Goal: Task Accomplishment & Management: Manage account settings

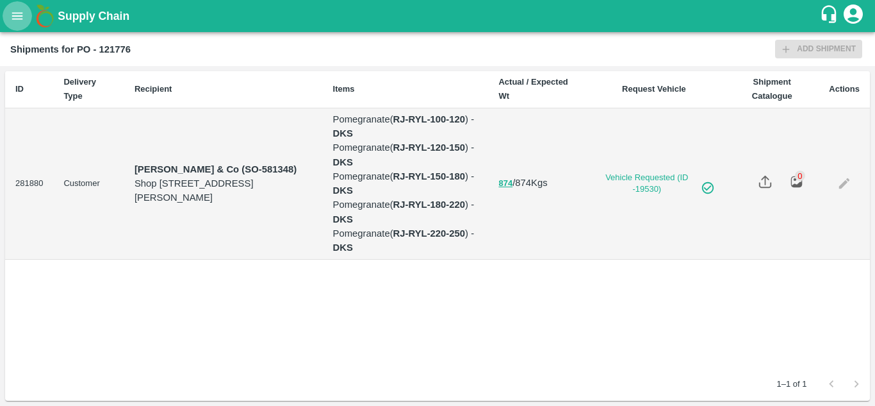
click at [15, 12] on icon "open drawer" at bounding box center [17, 16] width 14 height 14
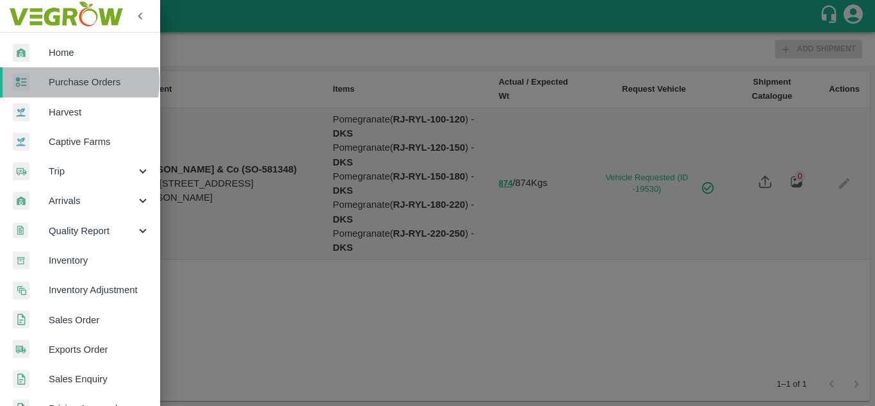
click at [67, 81] on span "Purchase Orders" at bounding box center [99, 82] width 101 height 14
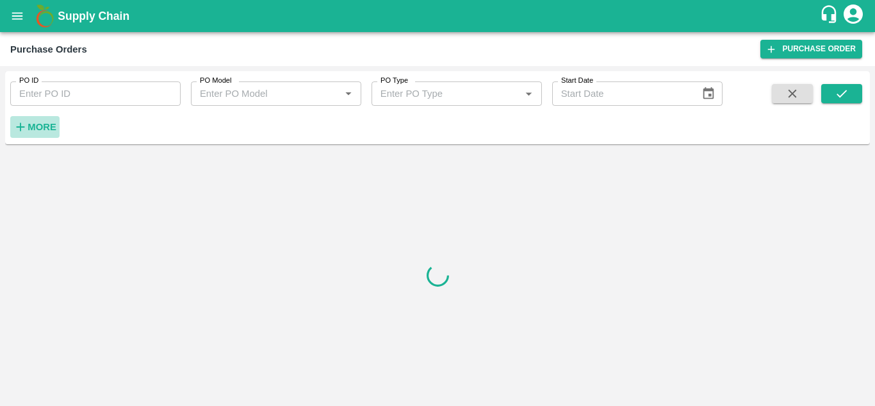
click at [37, 121] on h6 "More" at bounding box center [42, 127] width 29 height 17
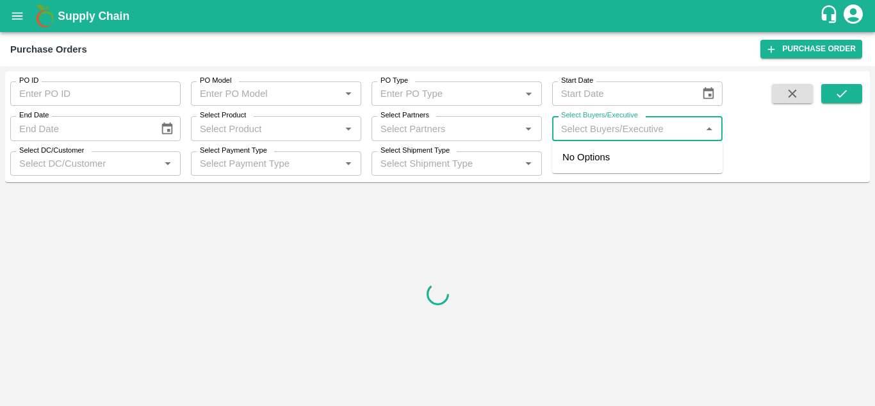
click at [594, 134] on input "Select Buyers/Executive" at bounding box center [627, 128] width 142 height 17
type input "Avinash"
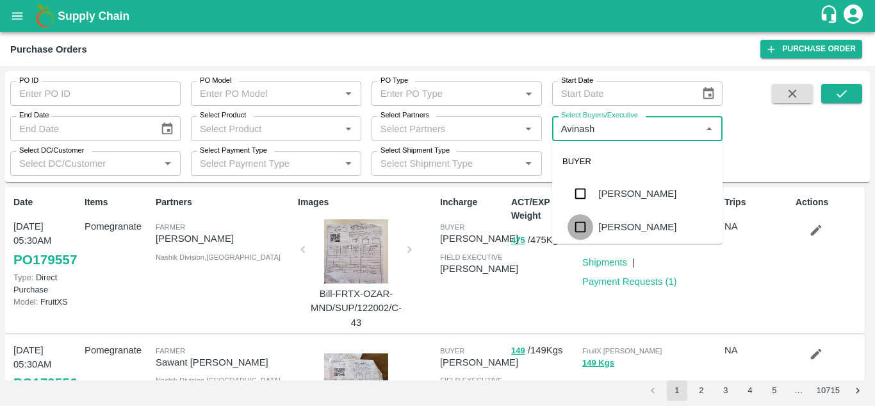
click at [579, 219] on input "checkbox" at bounding box center [581, 227] width 26 height 26
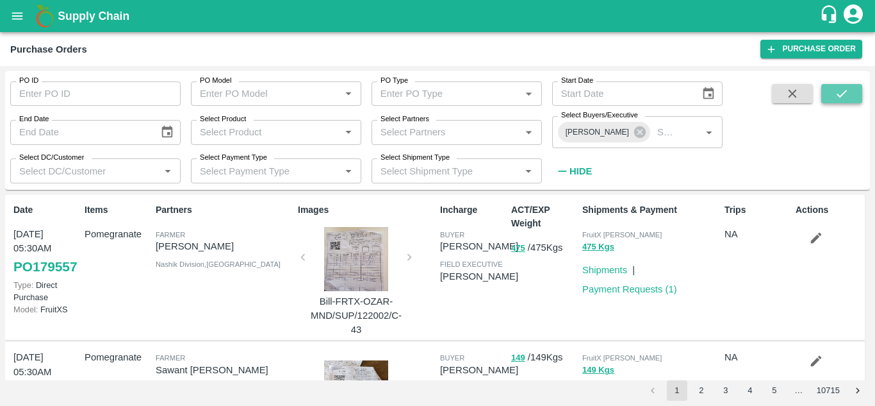
click at [853, 92] on button "submit" at bounding box center [841, 93] width 41 height 19
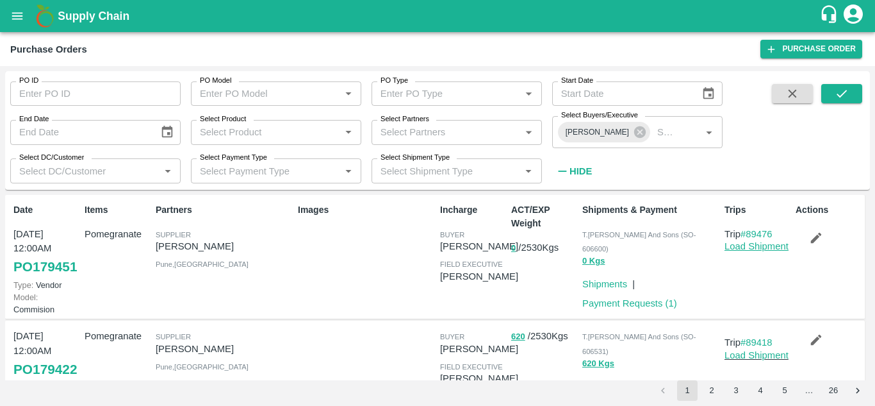
click at [745, 247] on link "Load Shipment" at bounding box center [757, 246] width 64 height 10
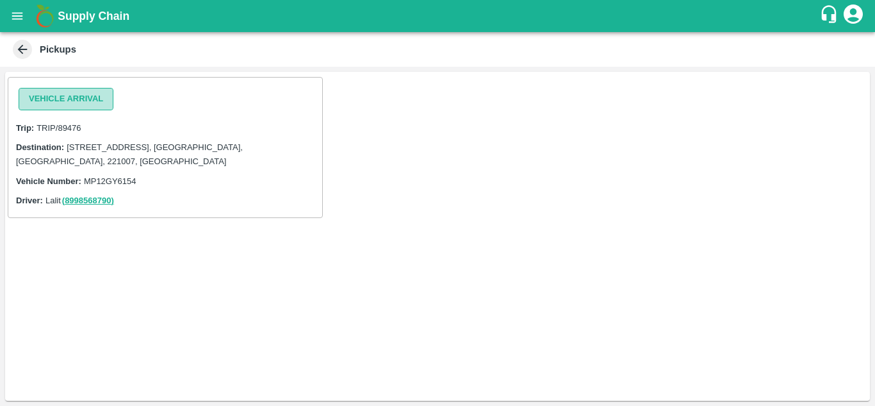
click at [56, 99] on button "Vehicle Arrival" at bounding box center [66, 99] width 95 height 22
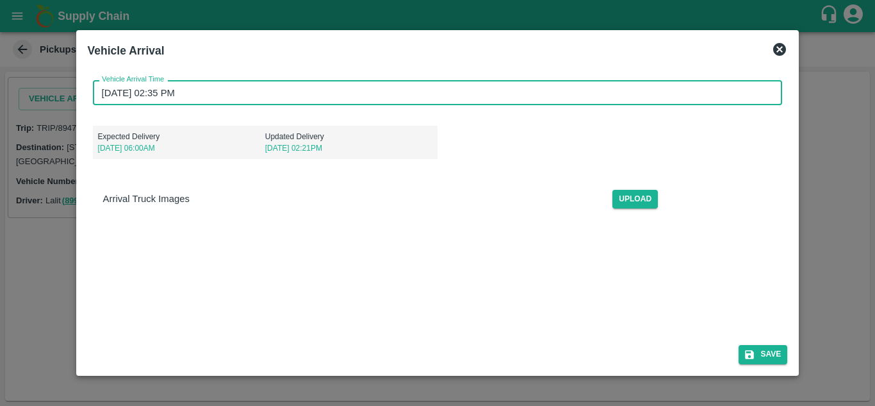
click at [103, 93] on input "[DATE] 02:35 PM" at bounding box center [433, 92] width 681 height 24
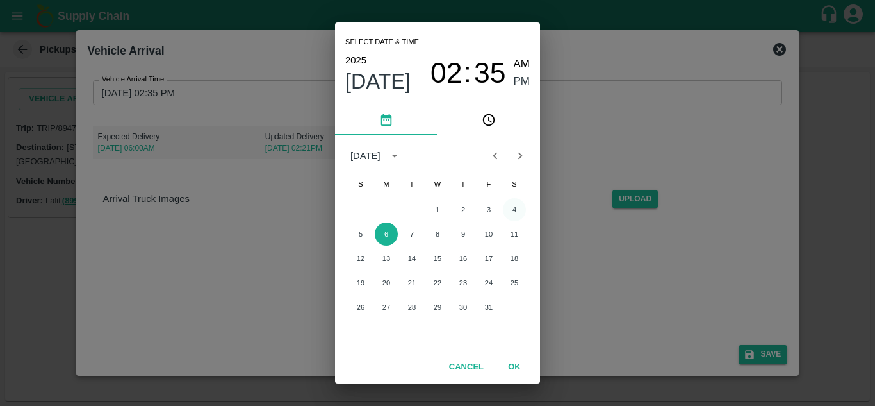
click at [519, 210] on button "4" at bounding box center [514, 209] width 23 height 23
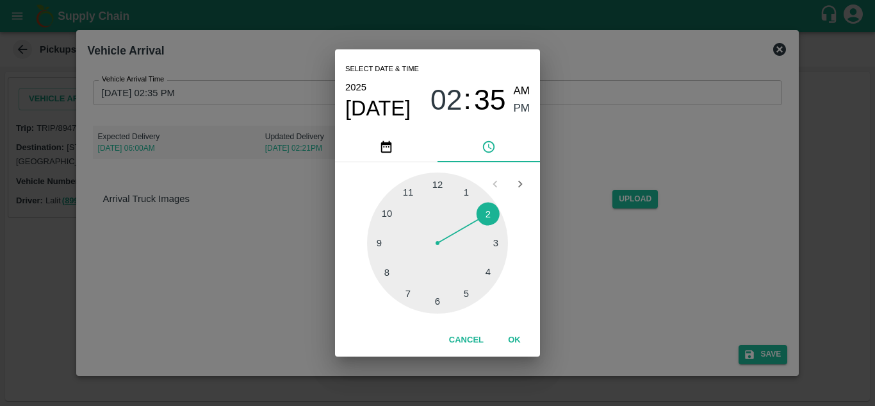
type input "[DATE] 02:35 PM"
click at [516, 339] on button "OK" at bounding box center [514, 340] width 41 height 22
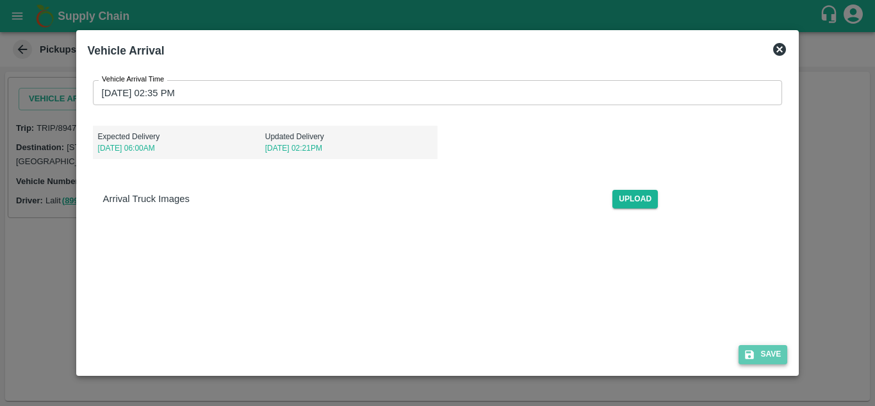
click at [775, 353] on button "Save" at bounding box center [763, 354] width 49 height 19
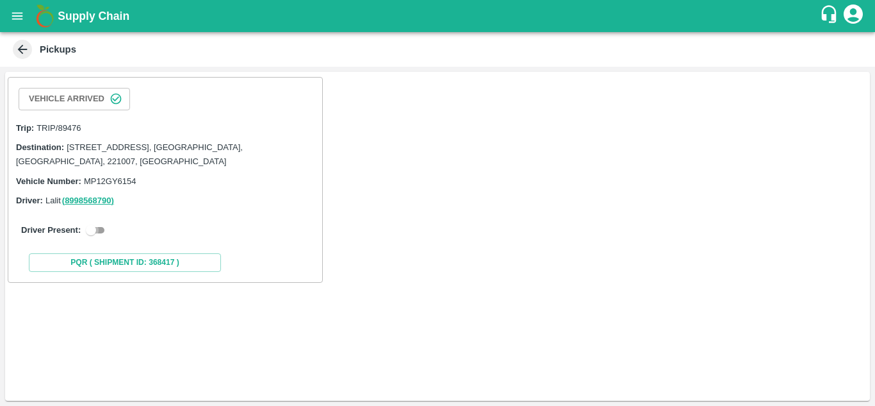
click at [97, 230] on input "checkbox" at bounding box center [91, 229] width 46 height 15
checkbox input "true"
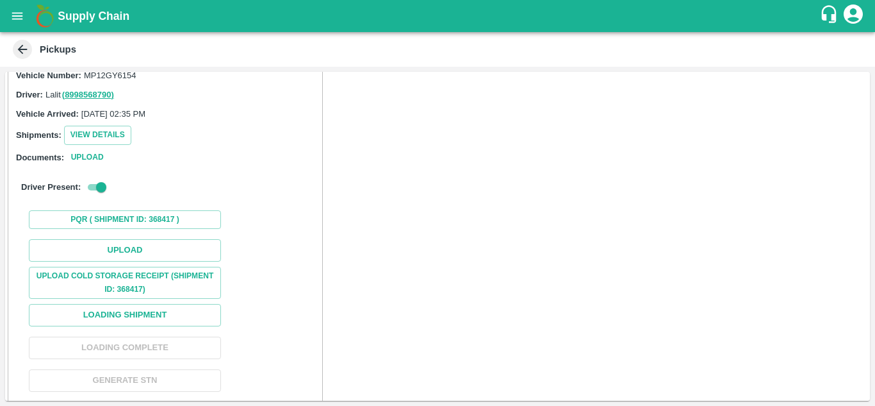
scroll to position [106, 0]
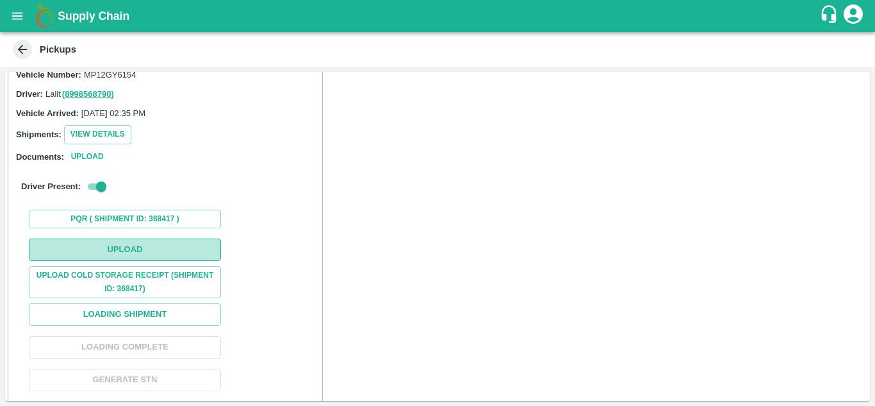
click at [157, 252] on button "Upload" at bounding box center [125, 249] width 192 height 22
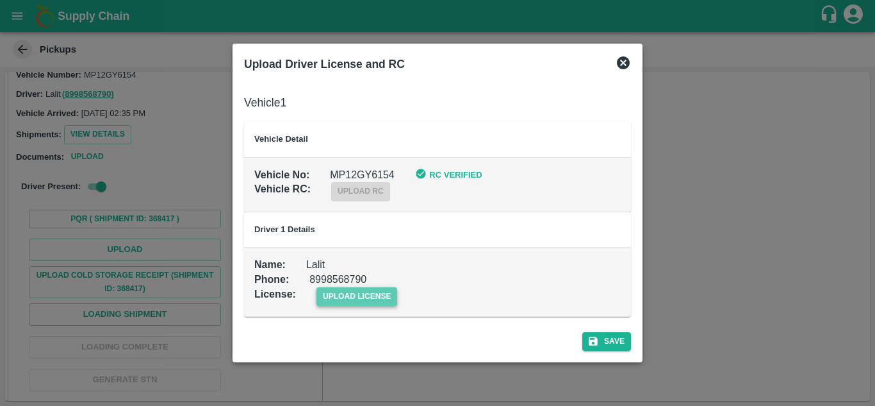
click at [361, 290] on span "upload license" at bounding box center [357, 296] width 81 height 19
click at [0, 0] on input "upload license" at bounding box center [0, 0] width 0 height 0
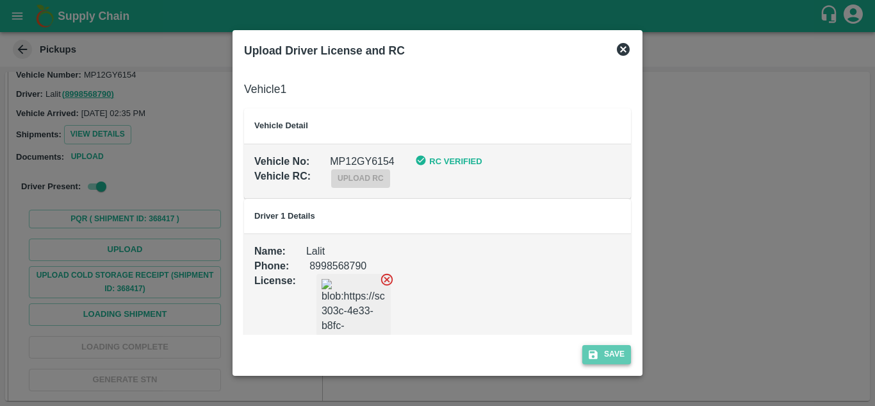
click at [610, 352] on button "Save" at bounding box center [606, 354] width 49 height 19
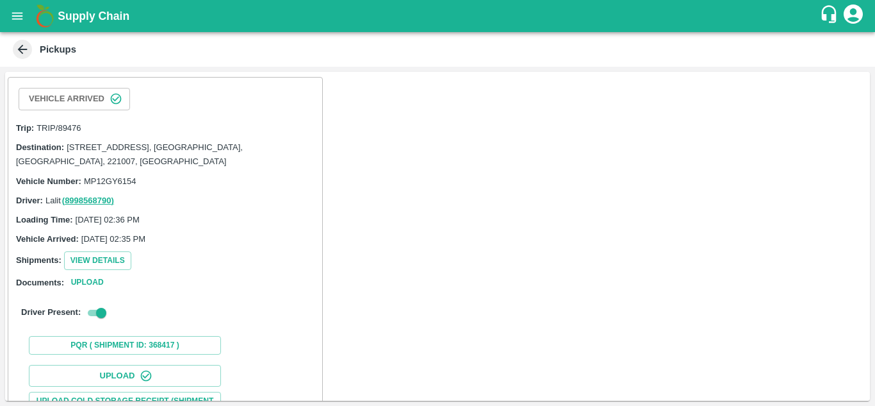
scroll to position [197, 0]
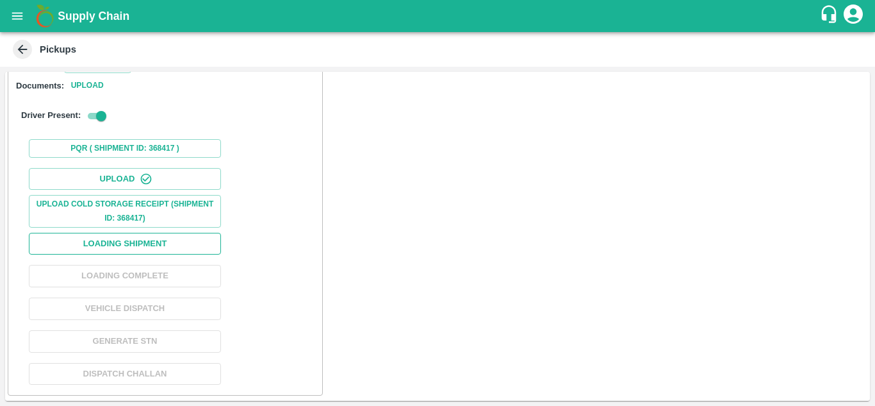
click at [142, 245] on button "Loading Shipment" at bounding box center [125, 244] width 192 height 22
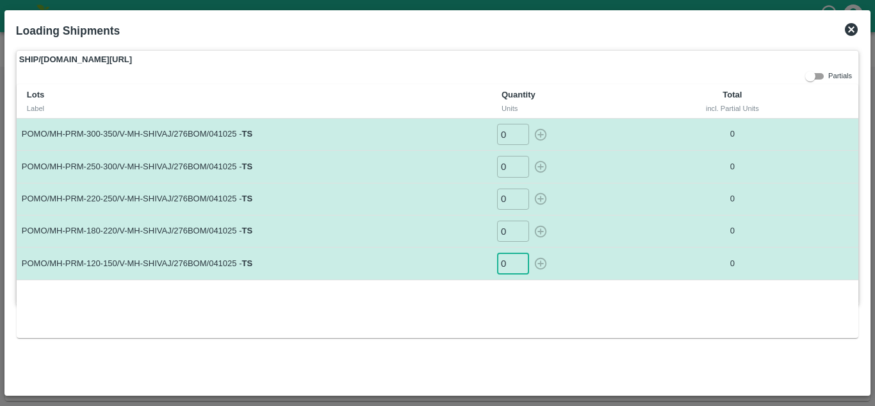
click at [504, 267] on input "0" at bounding box center [513, 262] width 32 height 21
type input "51"
click at [510, 227] on input "0" at bounding box center [513, 230] width 32 height 21
type input "90"
click at [505, 195] on input "0" at bounding box center [513, 198] width 32 height 21
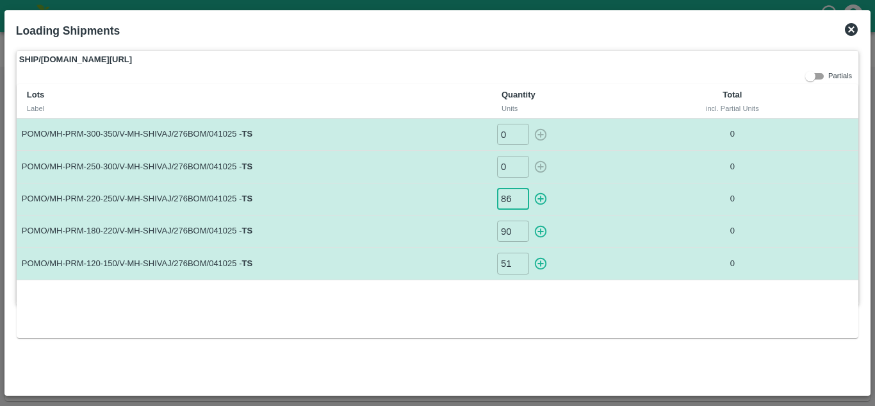
type input "86"
click at [508, 167] on input "0" at bounding box center [513, 166] width 32 height 21
type input "67"
click at [507, 136] on input "0" at bounding box center [513, 134] width 32 height 21
type input "19"
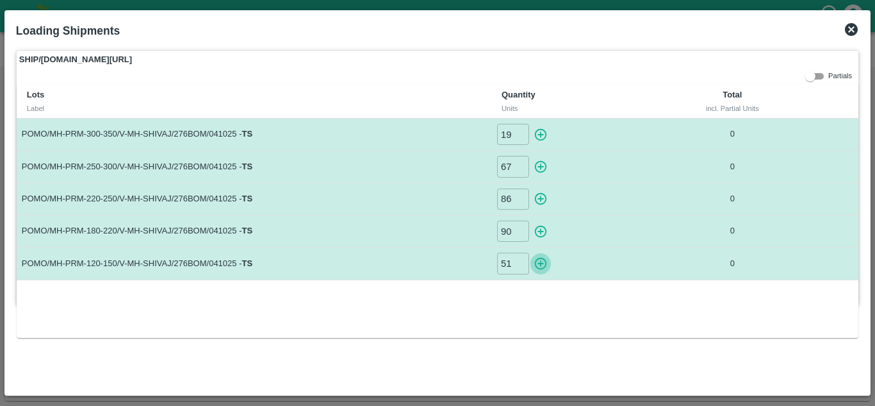
click at [538, 266] on icon "button" at bounding box center [541, 263] width 14 height 14
type input "0"
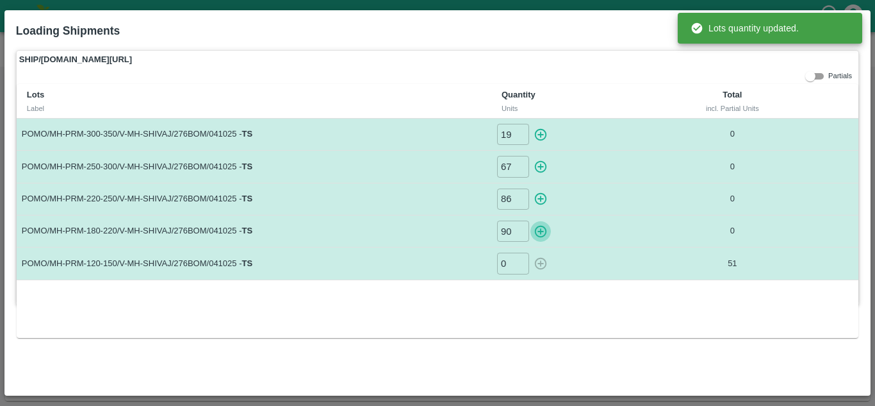
click at [545, 236] on icon "button" at bounding box center [541, 231] width 14 height 14
type input "0"
click at [540, 199] on icon "button" at bounding box center [541, 199] width 12 height 12
type input "0"
click at [546, 172] on icon "button" at bounding box center [541, 167] width 14 height 14
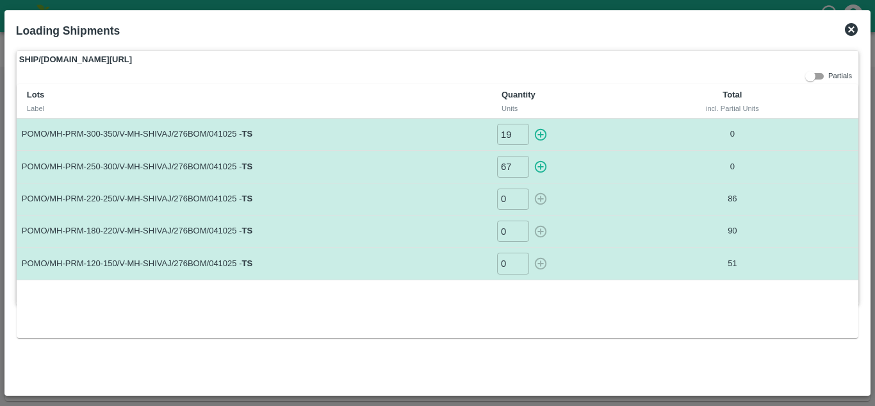
type input "0"
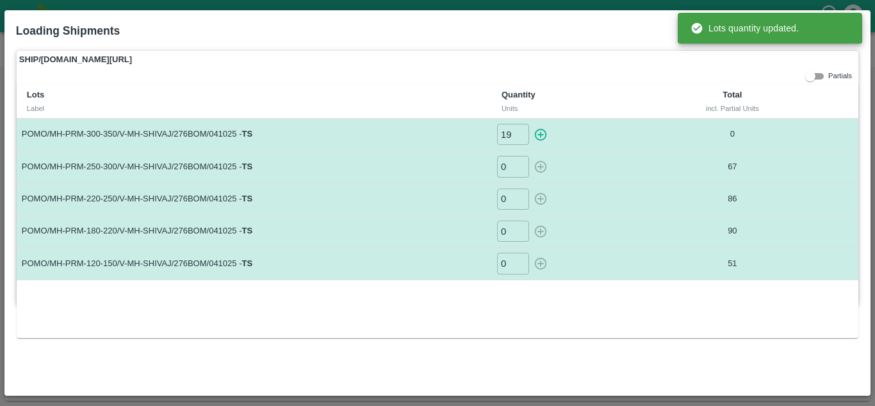
click at [546, 140] on icon "button" at bounding box center [541, 135] width 14 height 14
type input "0"
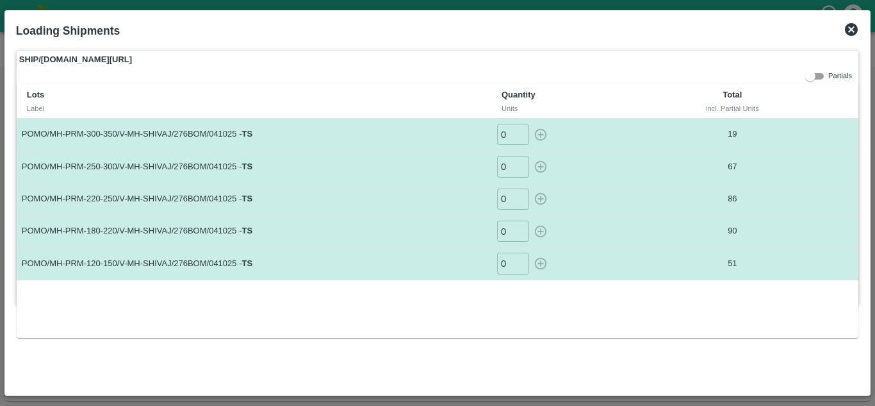
click at [856, 26] on icon at bounding box center [851, 29] width 13 height 13
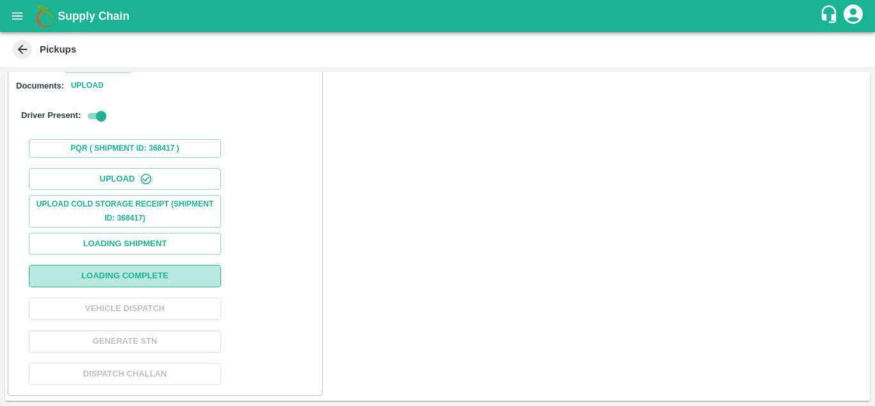
click at [156, 276] on button "Loading Complete" at bounding box center [125, 276] width 192 height 22
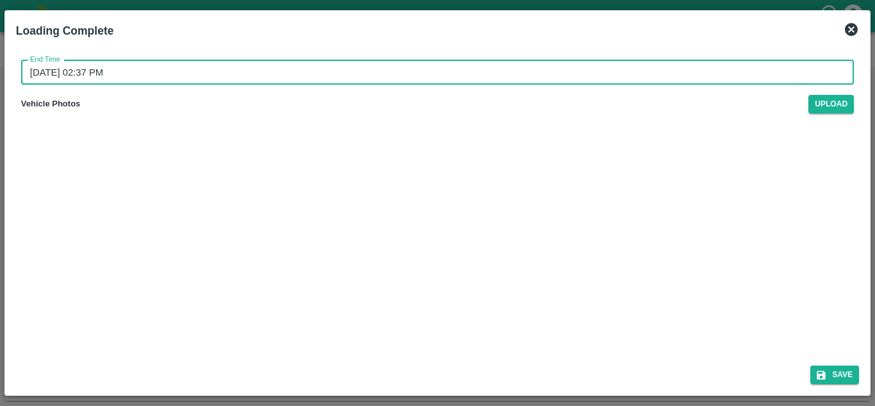
click at [37, 71] on input "[DATE] 02:37 PM" at bounding box center [433, 72] width 824 height 24
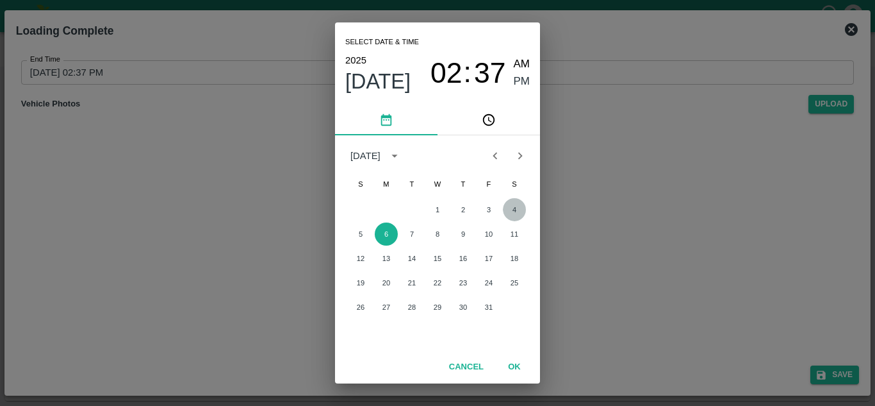
click at [515, 202] on button "4" at bounding box center [514, 209] width 23 height 23
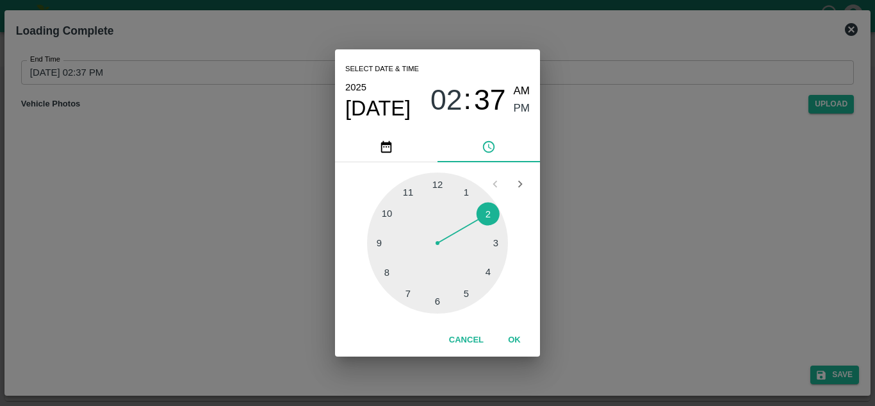
click at [374, 244] on div at bounding box center [437, 242] width 141 height 141
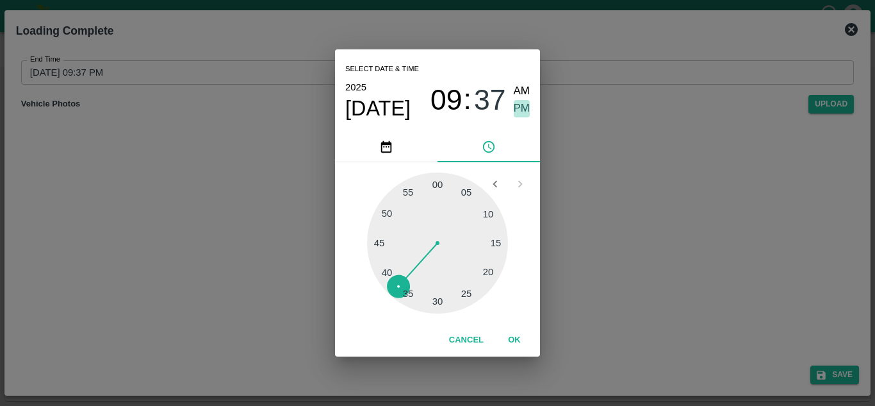
click at [521, 107] on span "PM" at bounding box center [522, 108] width 17 height 17
click at [516, 336] on button "OK" at bounding box center [514, 340] width 41 height 22
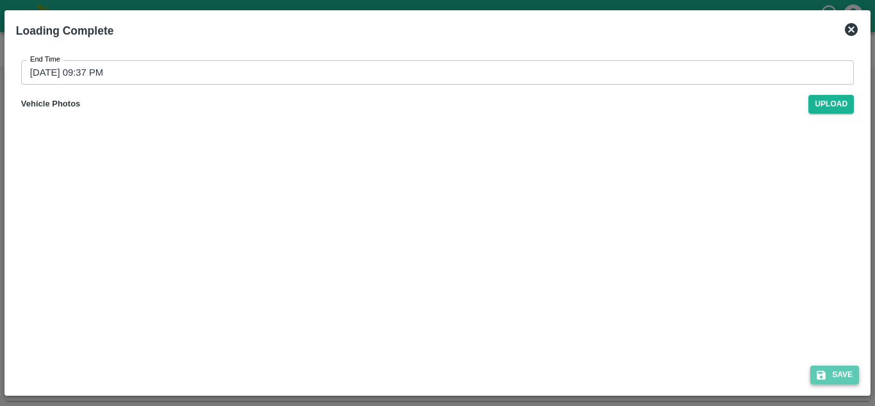
click at [852, 368] on button "Save" at bounding box center [835, 374] width 49 height 19
type input "[DATE] 02:37 PM"
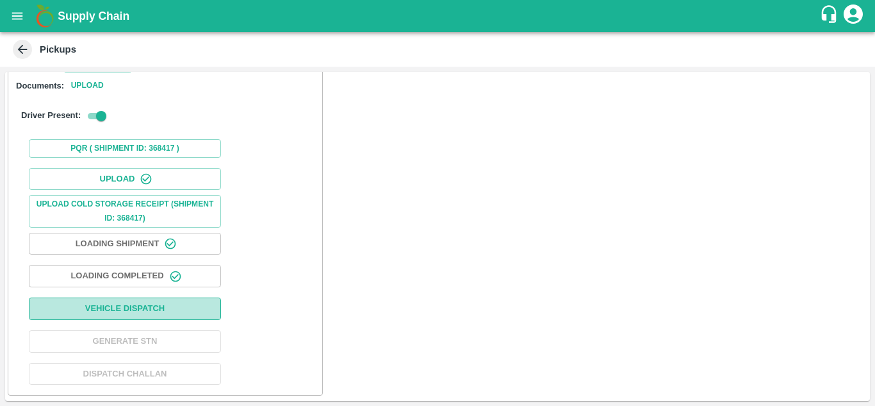
click at [101, 306] on button "Vehicle Dispatch" at bounding box center [125, 308] width 192 height 22
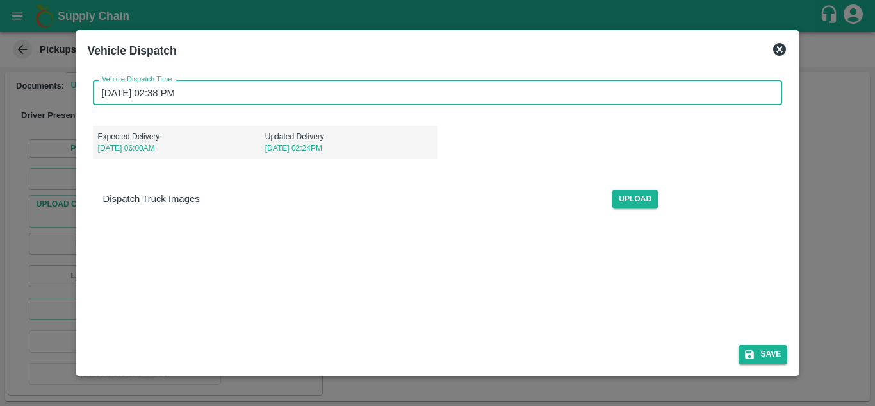
click at [104, 91] on input "[DATE] 02:38 PM" at bounding box center [433, 92] width 681 height 24
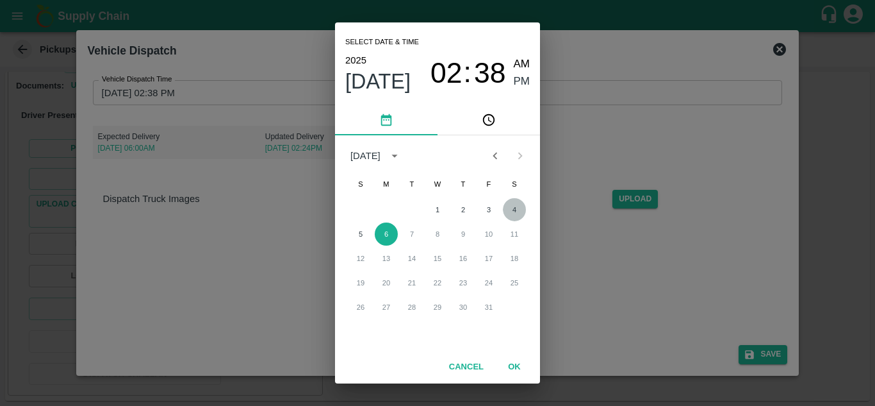
click at [513, 212] on button "4" at bounding box center [514, 209] width 23 height 23
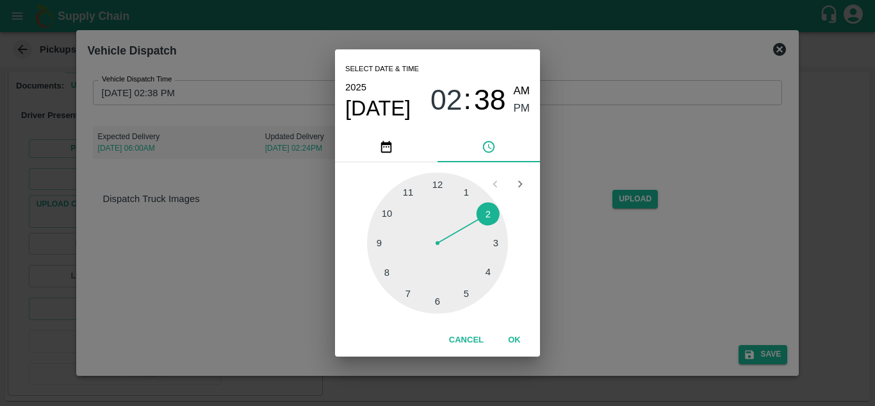
click at [388, 214] on div at bounding box center [437, 242] width 141 height 141
type input "[DATE] 10:38 PM"
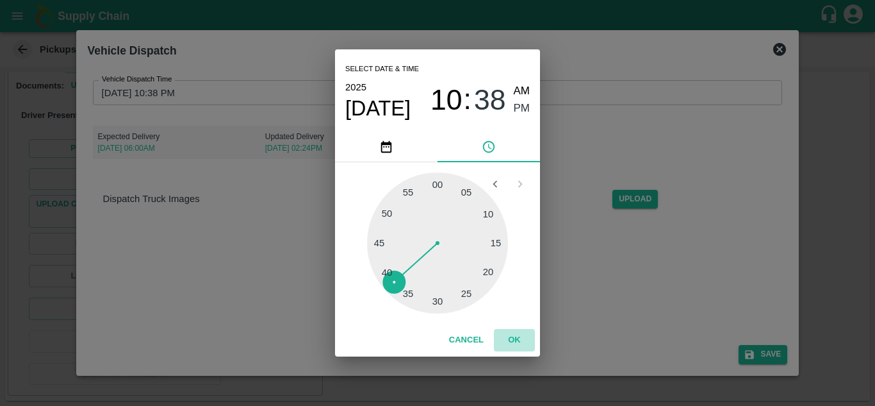
click at [518, 336] on button "OK" at bounding box center [514, 340] width 41 height 22
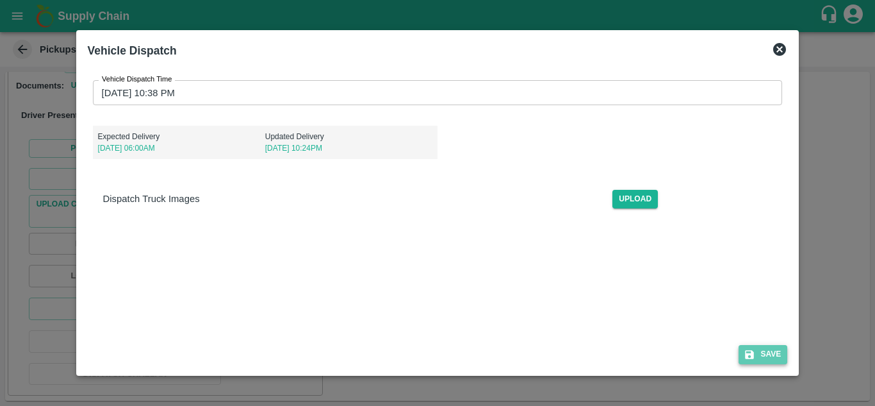
click at [762, 354] on button "Save" at bounding box center [763, 354] width 49 height 19
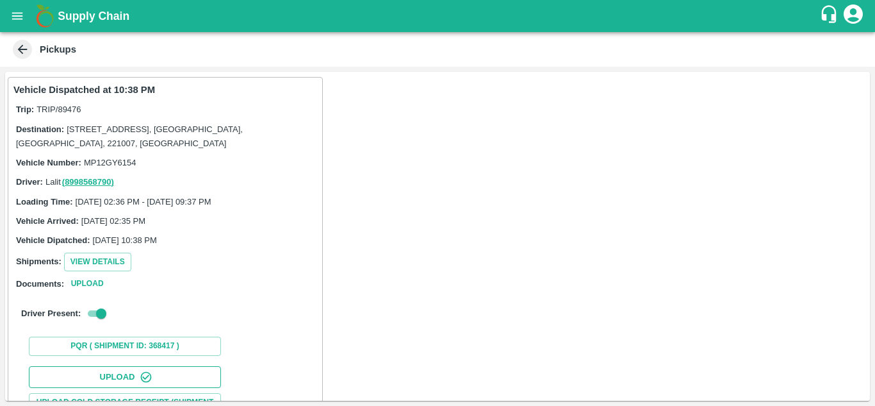
scroll to position [198, 0]
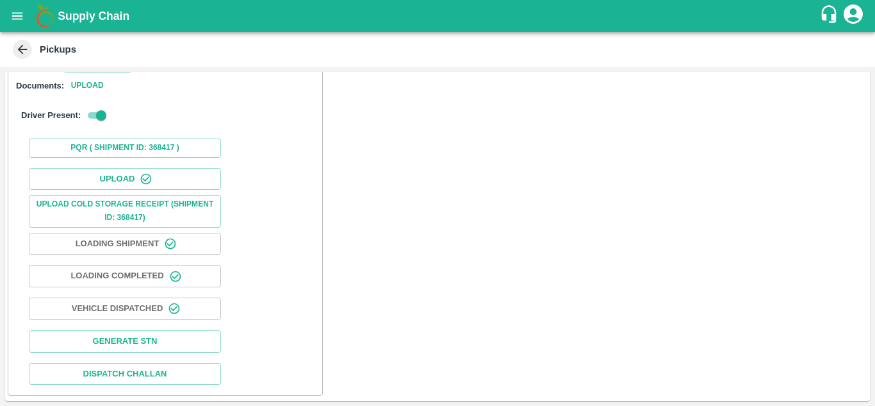
click at [15, 47] on icon at bounding box center [22, 49] width 14 height 14
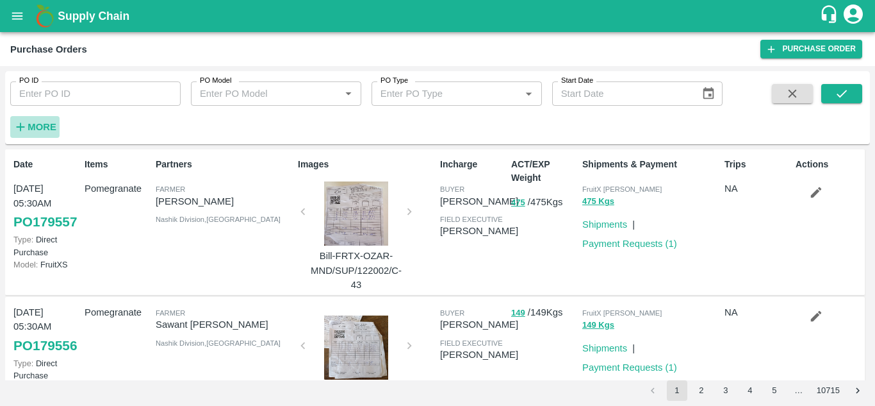
click at [40, 130] on strong "More" at bounding box center [42, 127] width 29 height 10
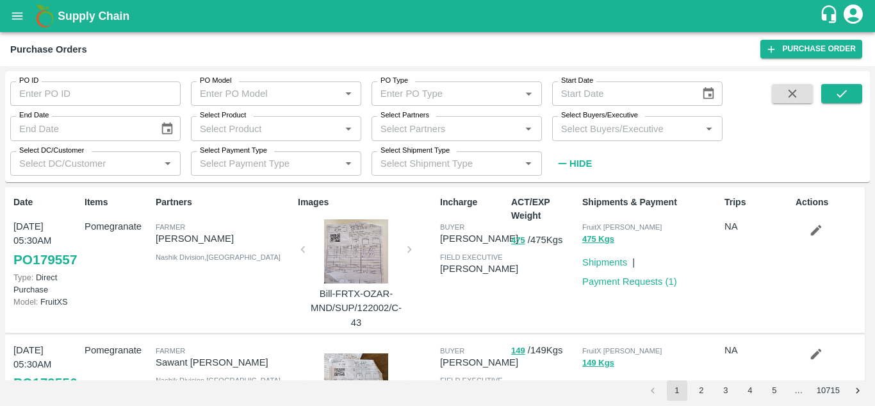
click at [576, 128] on input "Select Buyers/Executive" at bounding box center [627, 128] width 142 height 17
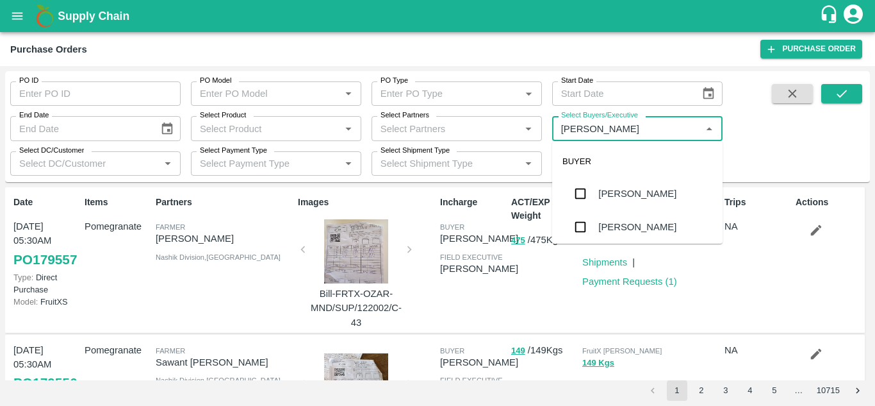
type input "Avinash"
click at [579, 224] on input "checkbox" at bounding box center [581, 227] width 26 height 26
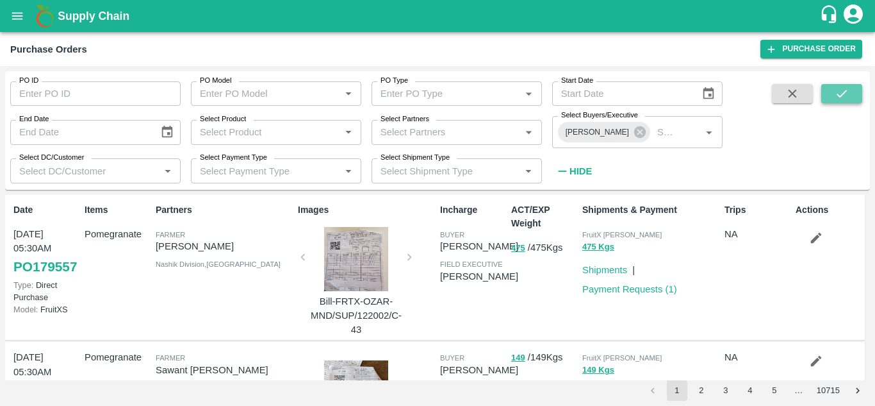
click at [839, 99] on icon "submit" at bounding box center [842, 94] width 14 height 14
